Goal: Task Accomplishment & Management: Manage account settings

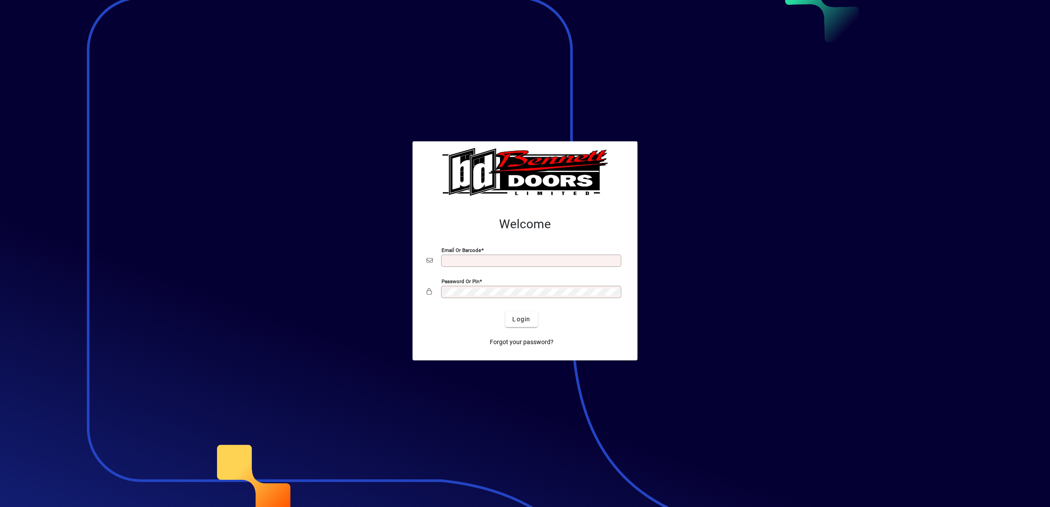
type input "**********"
click at [144, 377] on div at bounding box center [525, 253] width 1050 height 507
click at [519, 323] on span "Login" at bounding box center [521, 319] width 18 height 9
